Goal: Transaction & Acquisition: Purchase product/service

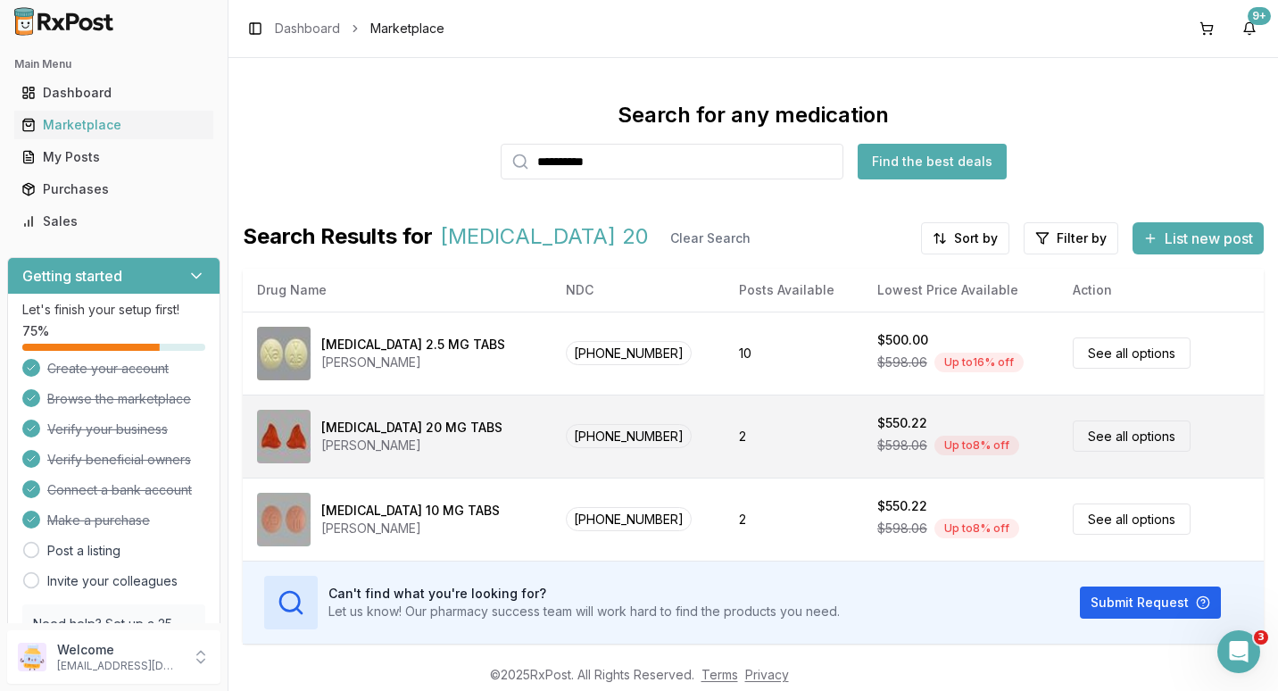
click at [1083, 438] on link "See all options" at bounding box center [1131, 435] width 118 height 31
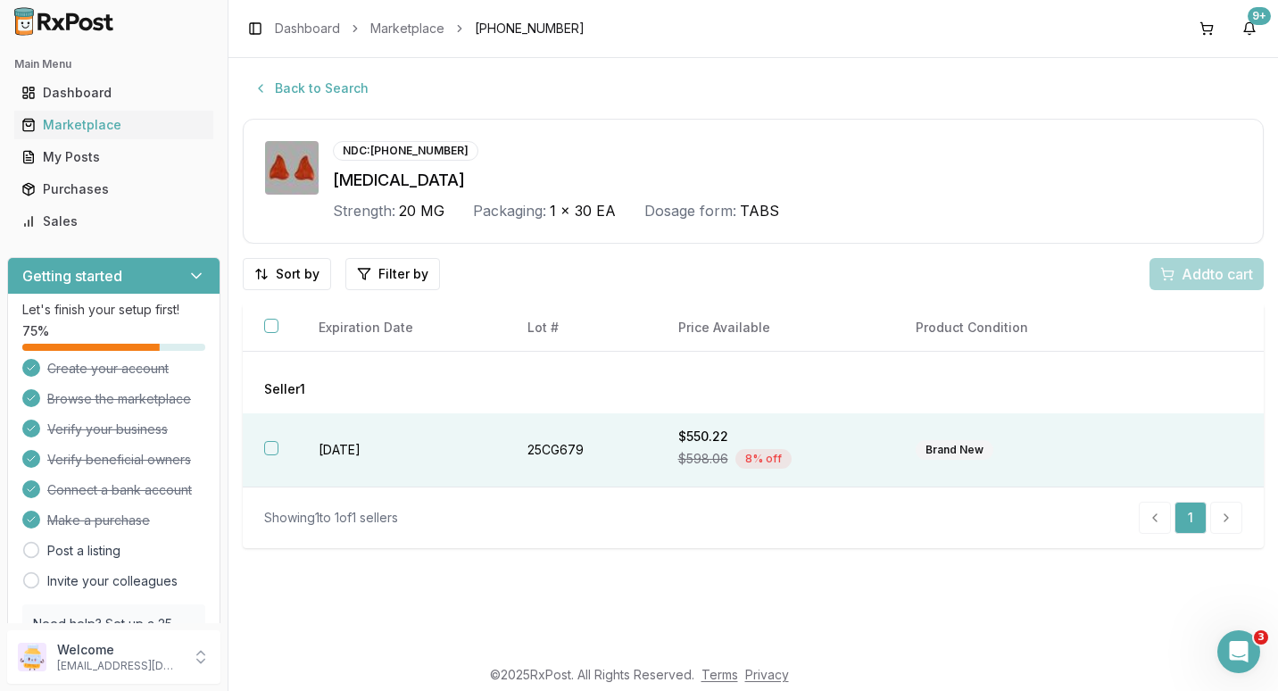
click at [272, 446] on button "button" at bounding box center [271, 448] width 14 height 14
click at [1175, 273] on span "Add 1 to cart" at bounding box center [1214, 273] width 78 height 21
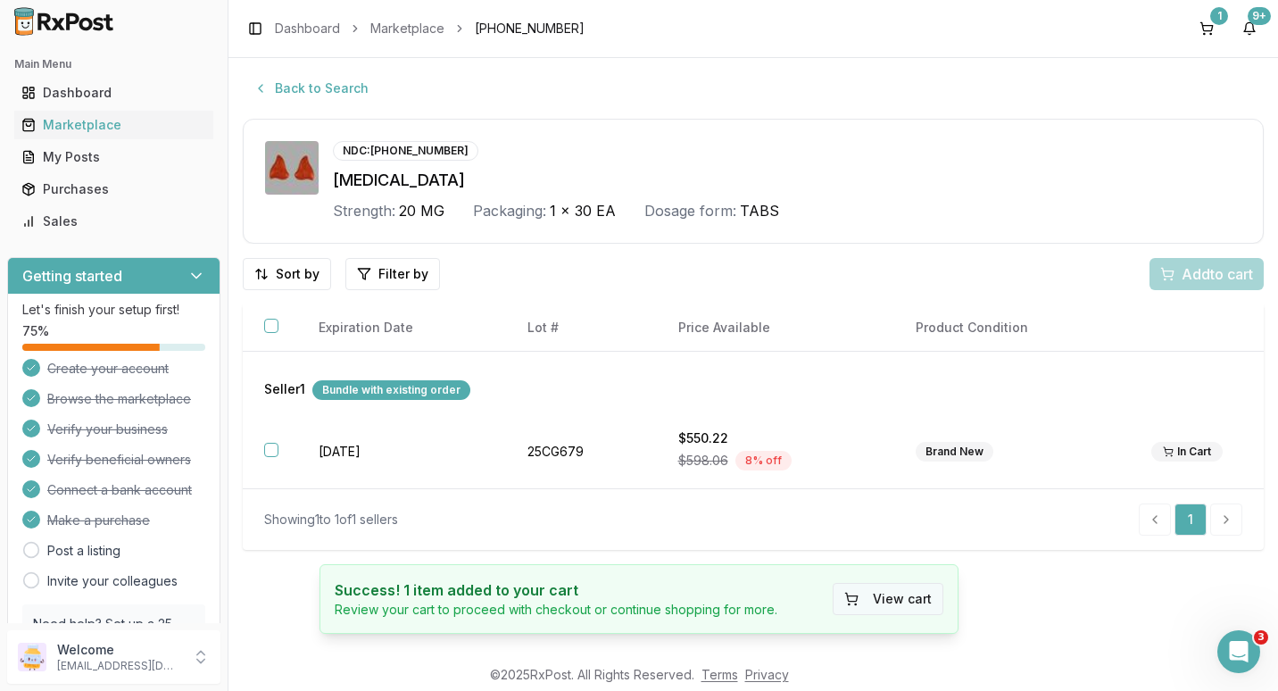
click at [899, 592] on button "View cart" at bounding box center [887, 599] width 111 height 32
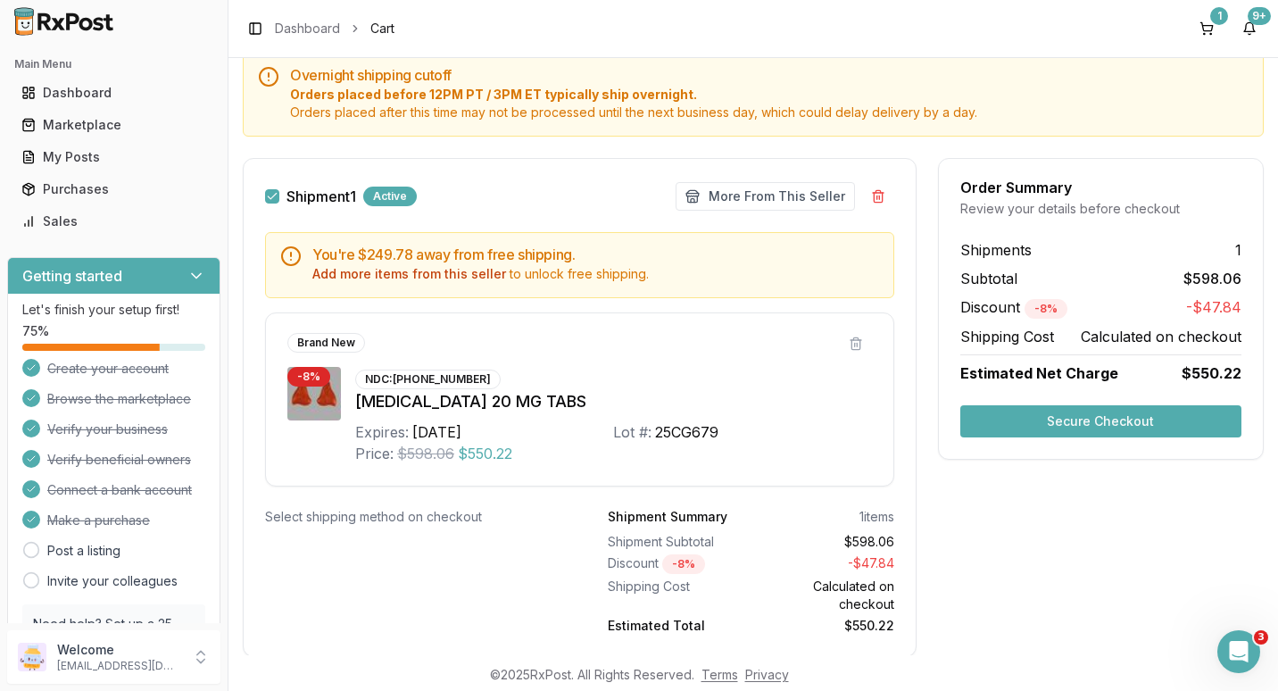
scroll to position [230, 0]
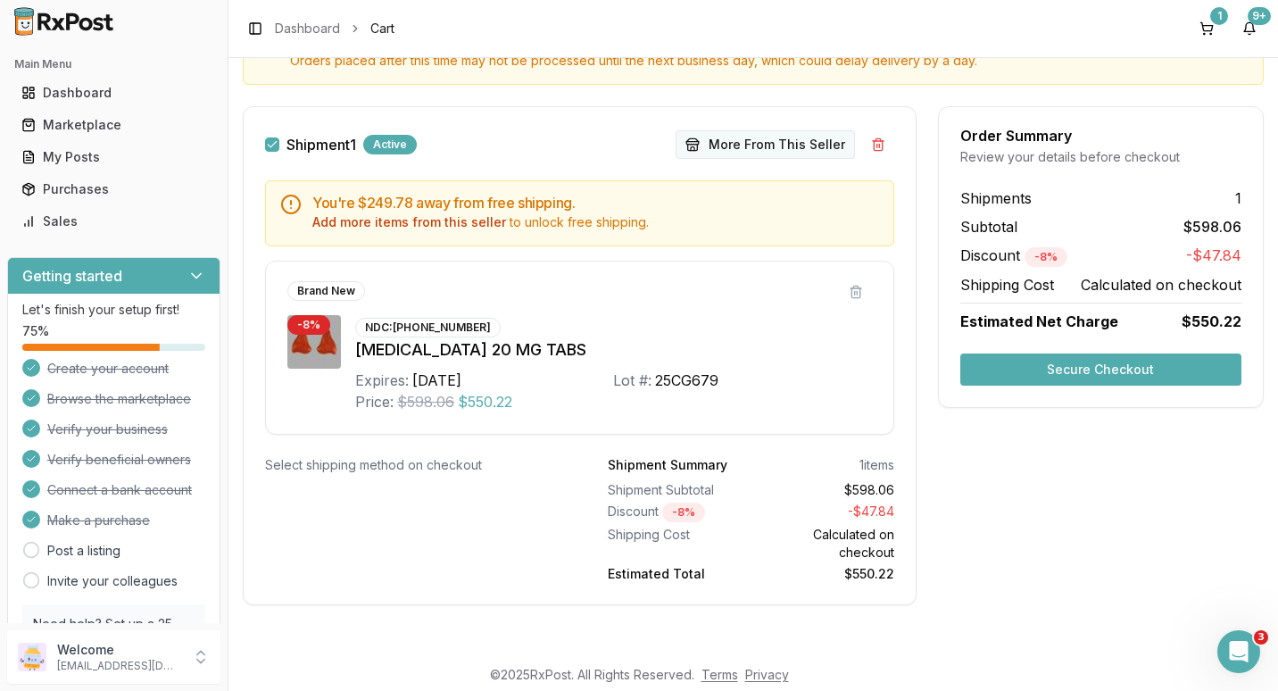
click at [759, 145] on button "More From This Seller" at bounding box center [764, 144] width 179 height 29
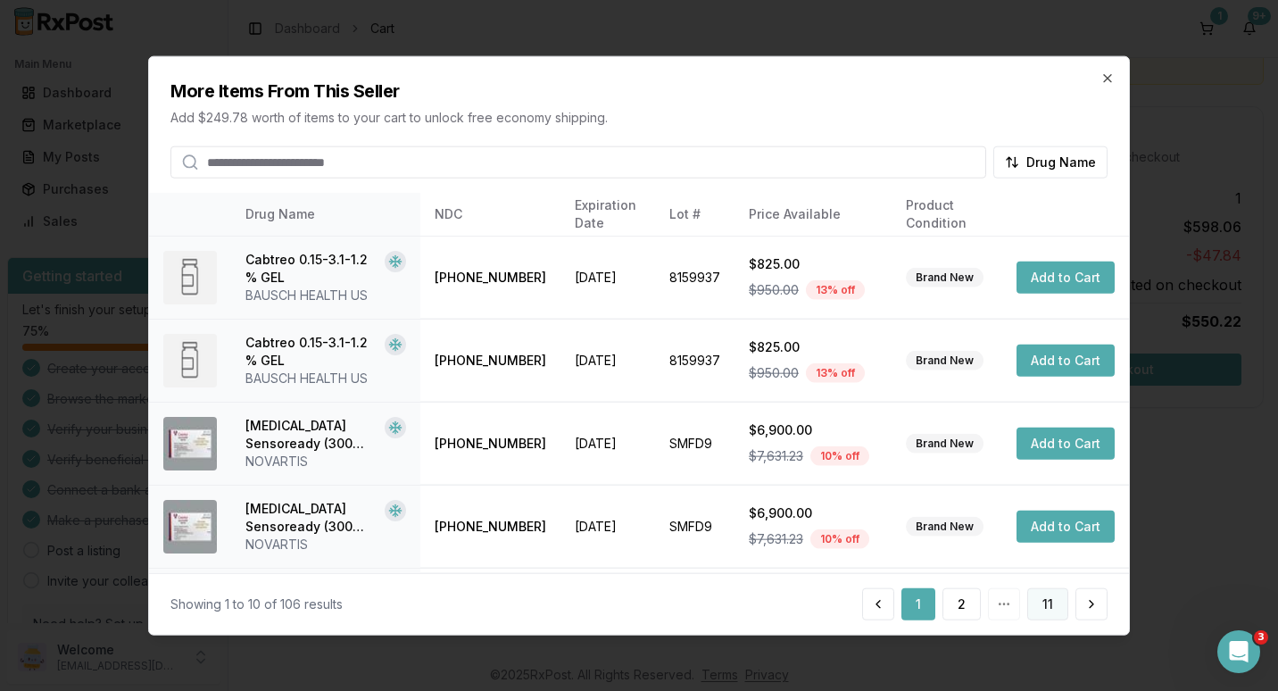
click at [1040, 610] on button "11" at bounding box center [1047, 603] width 41 height 32
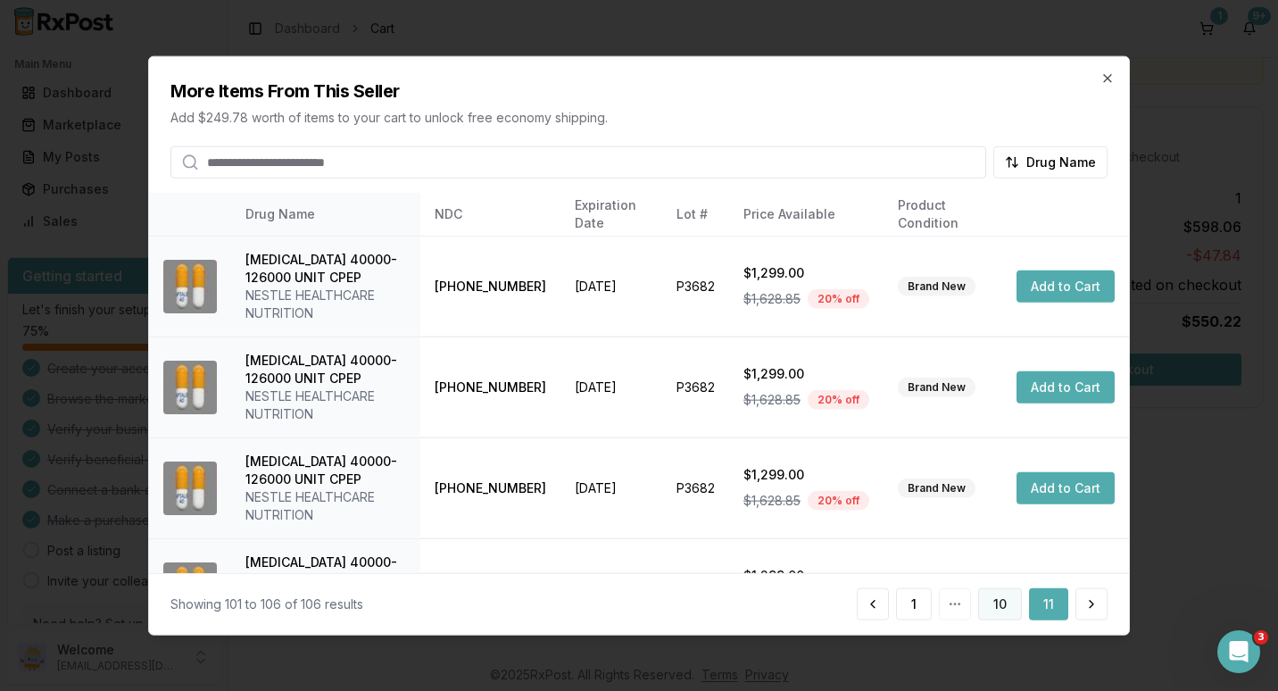
click at [998, 600] on button "10" at bounding box center [1000, 603] width 44 height 32
click at [955, 603] on button "9" at bounding box center [951, 603] width 38 height 32
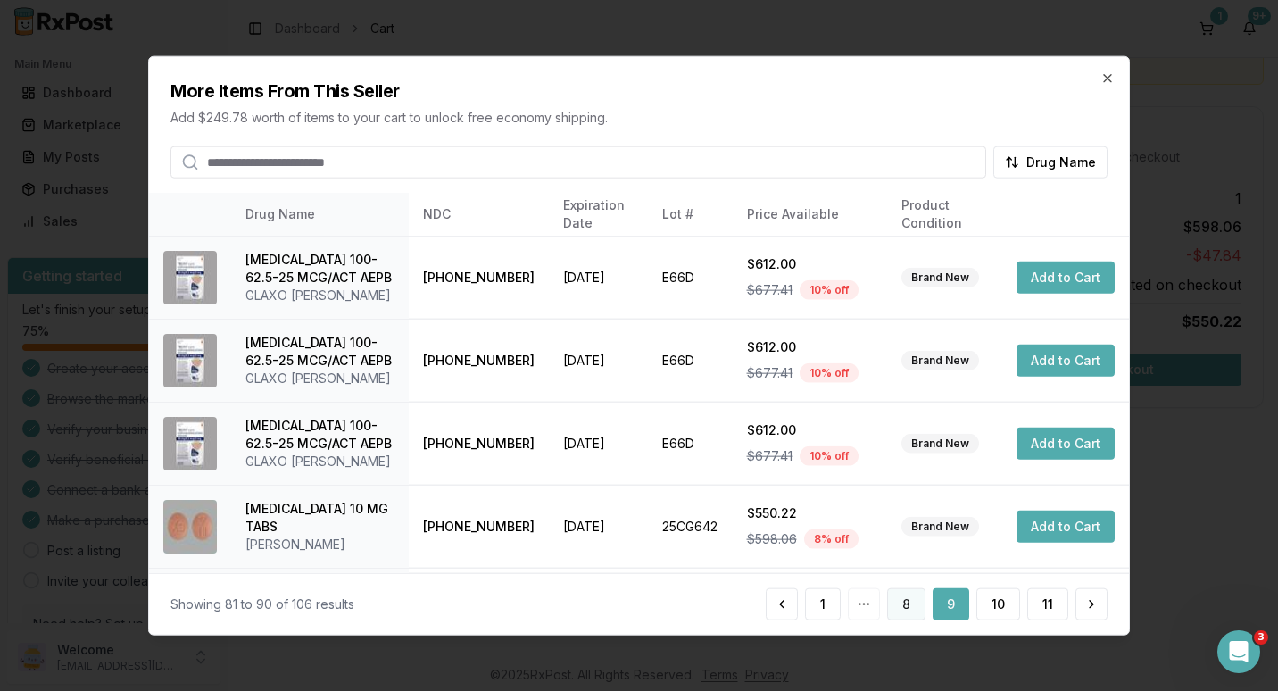
click at [901, 602] on button "8" at bounding box center [906, 603] width 38 height 32
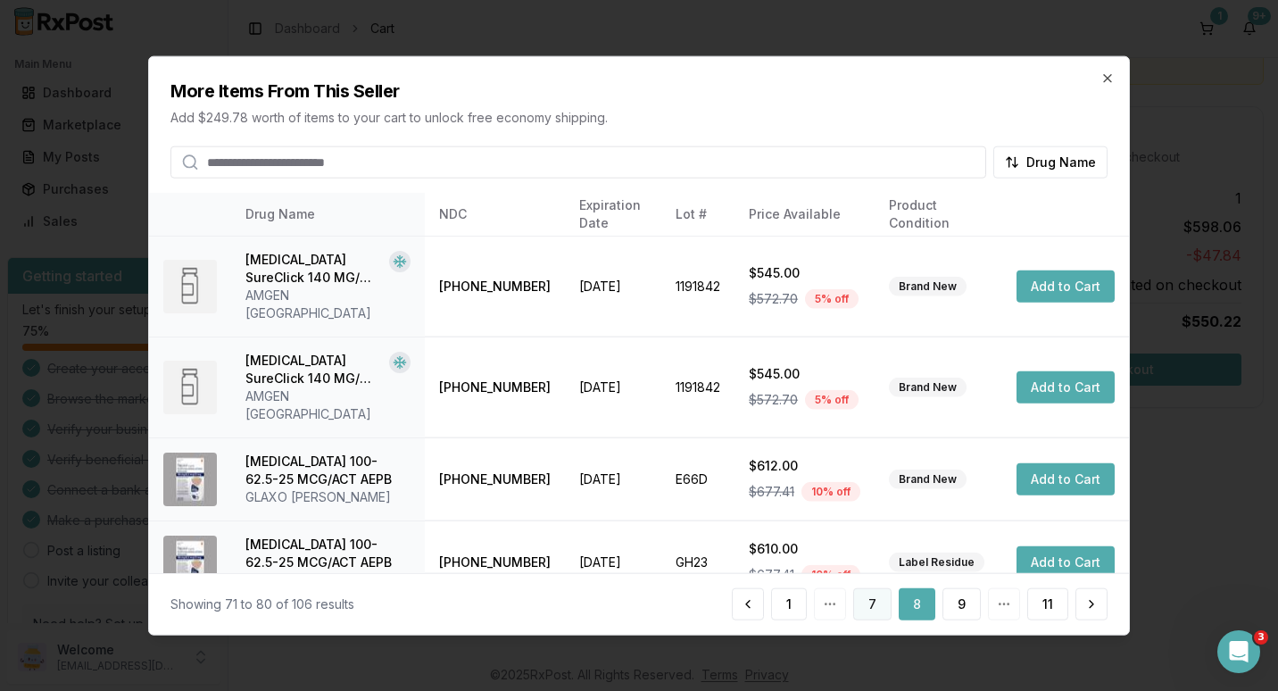
click at [871, 603] on button "7" at bounding box center [872, 603] width 38 height 32
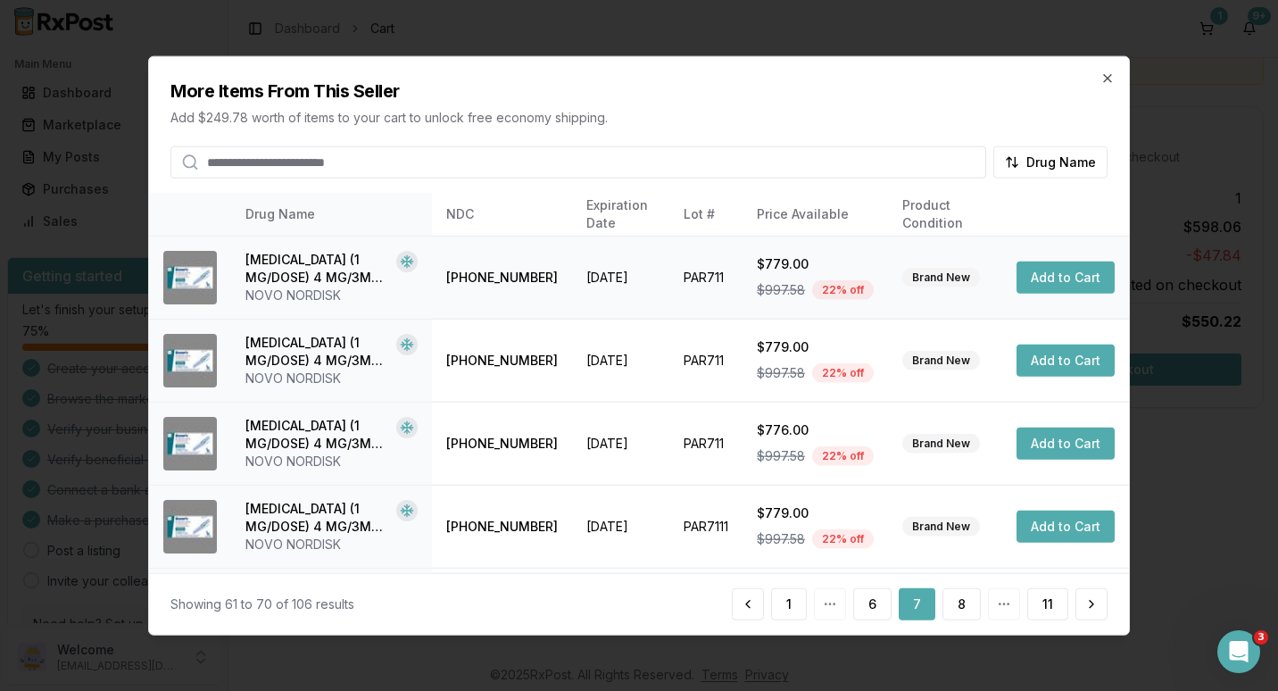
click at [1039, 277] on button "Add to Cart" at bounding box center [1065, 277] width 98 height 32
click at [1109, 78] on icon "button" at bounding box center [1107, 78] width 14 height 14
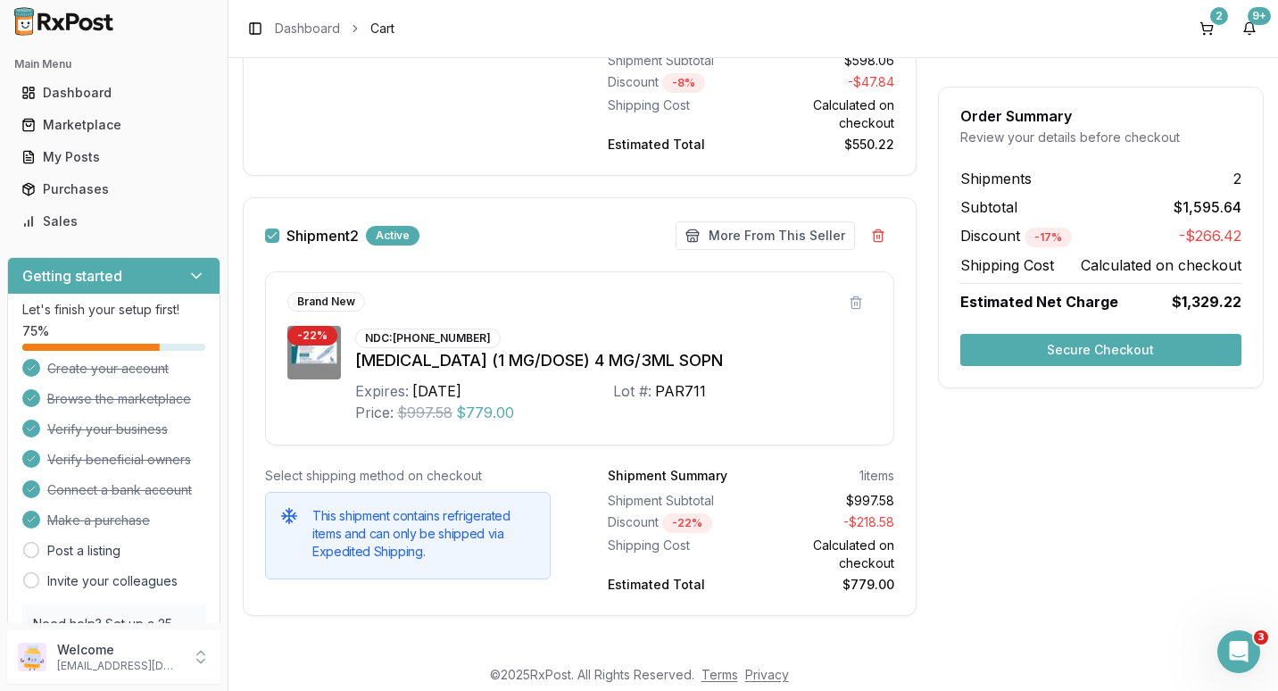
scroll to position [652, 0]
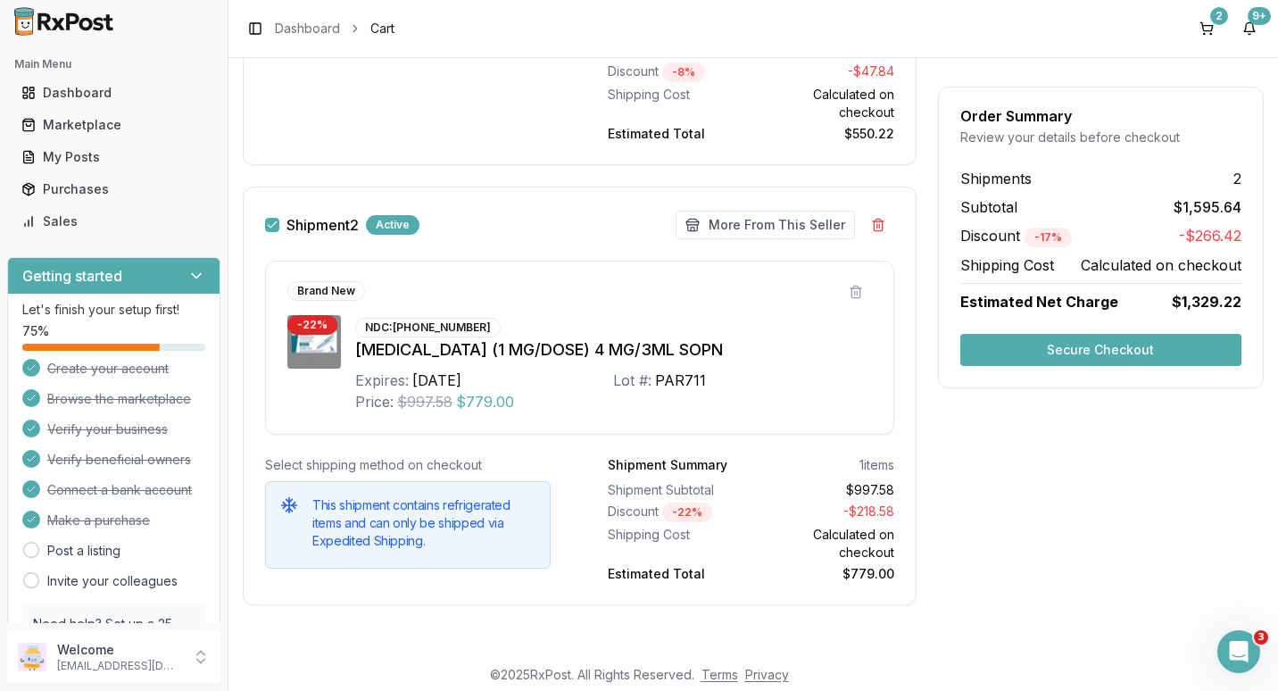
click at [288, 510] on icon at bounding box center [289, 505] width 18 height 18
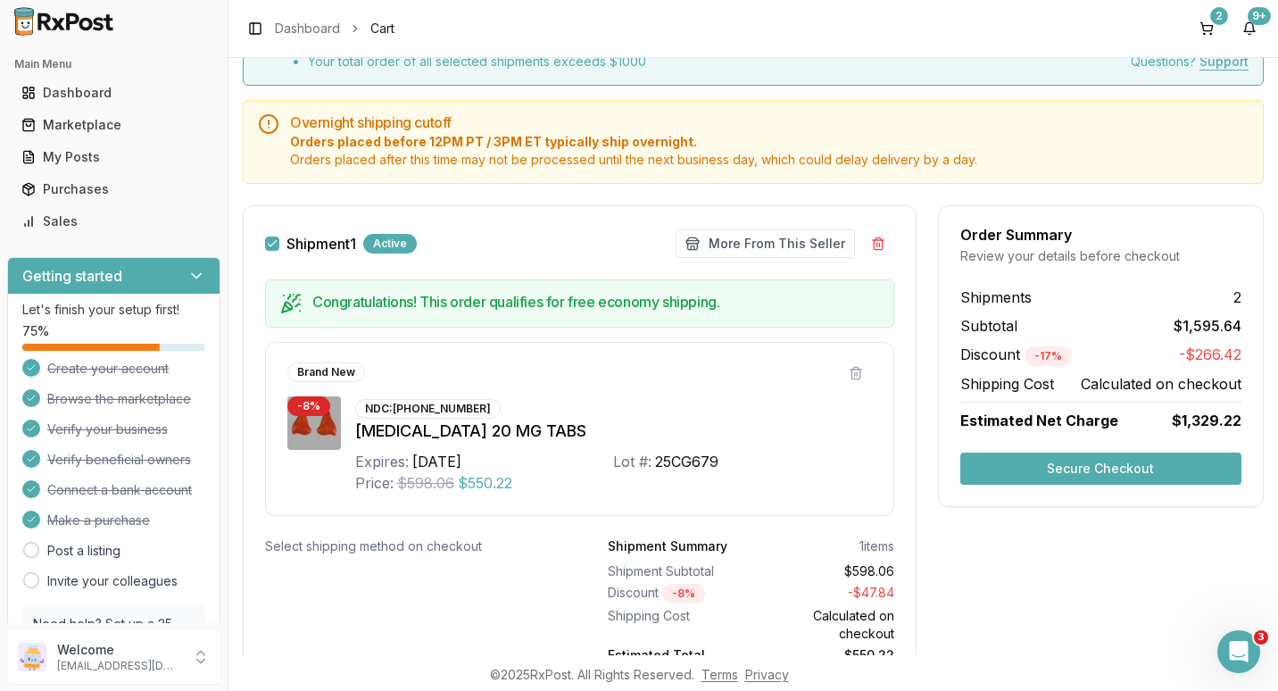
scroll to position [0, 0]
